Goal: Transaction & Acquisition: Purchase product/service

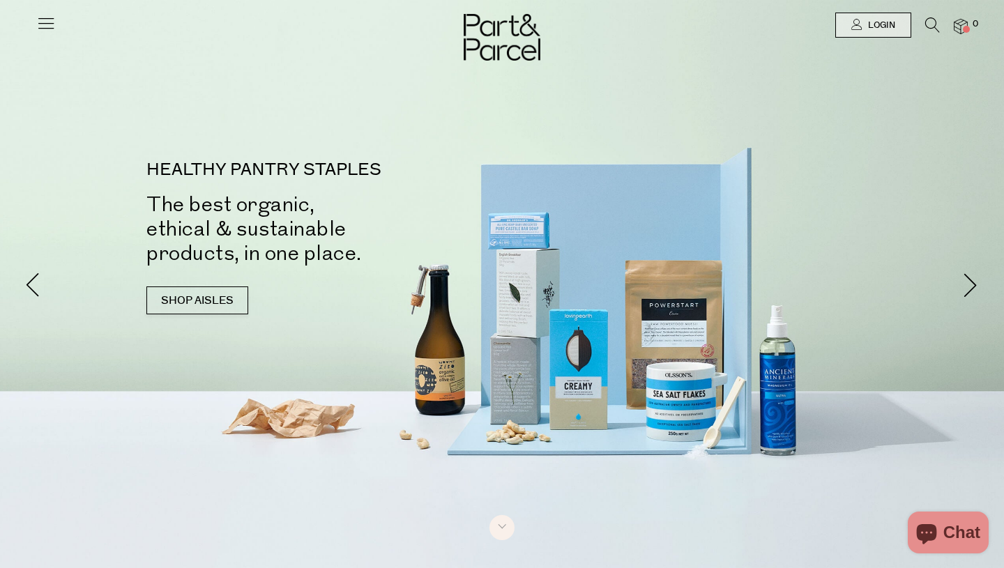
click at [929, 27] on icon at bounding box center [933, 24] width 15 height 15
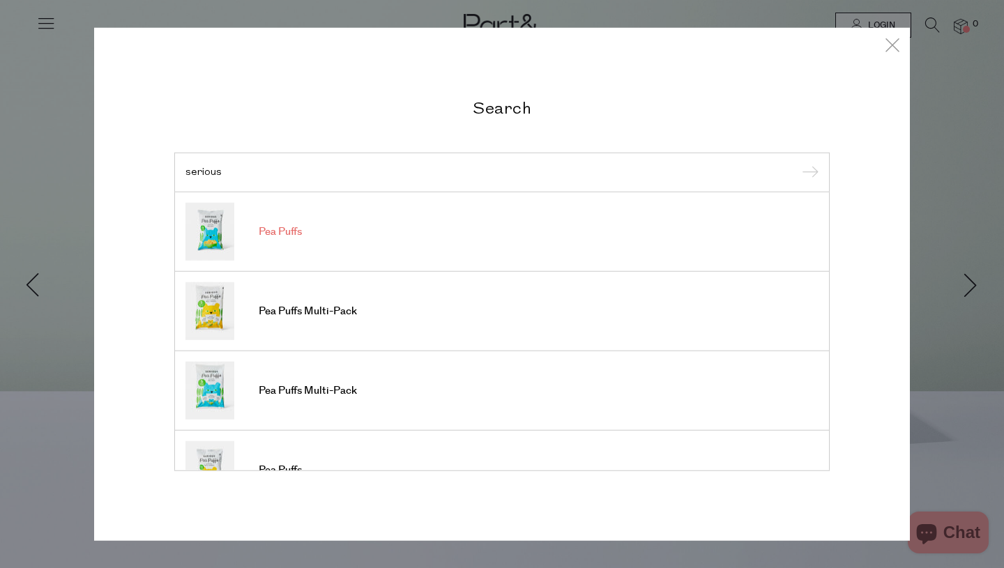
type input "serious"
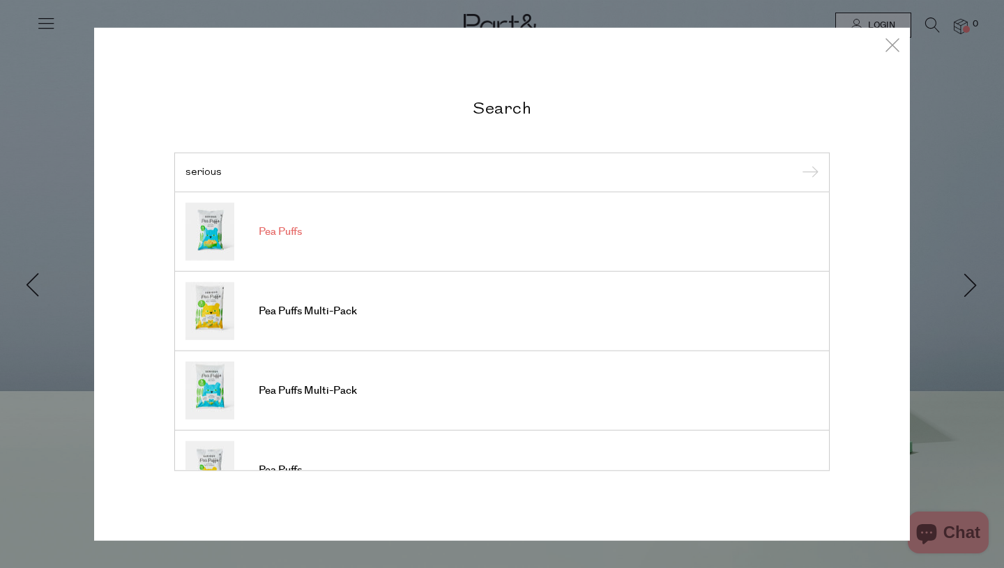
click at [263, 247] on link "Pea Puffs" at bounding box center [502, 232] width 633 height 58
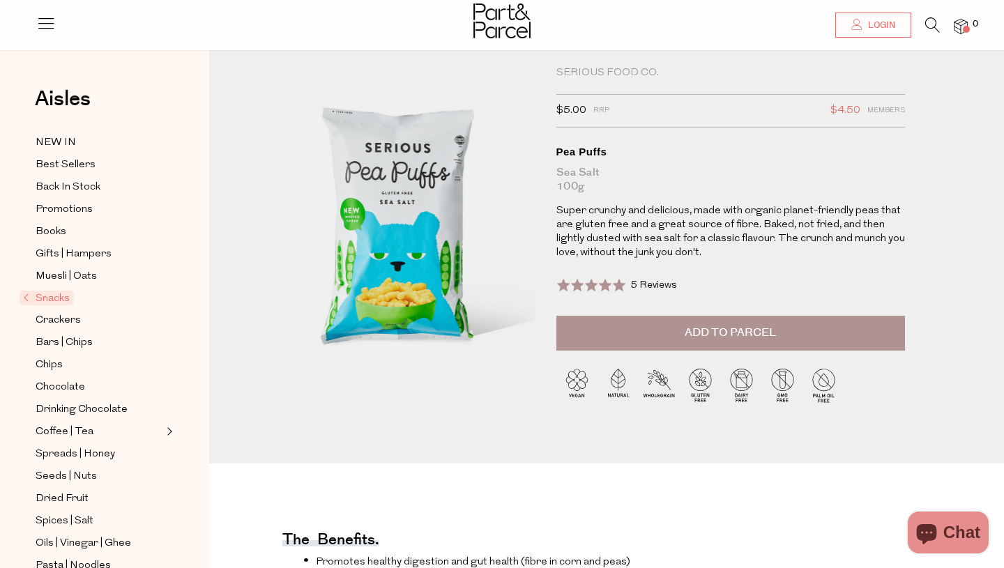
scroll to position [28, 0]
